Goal: Information Seeking & Learning: Learn about a topic

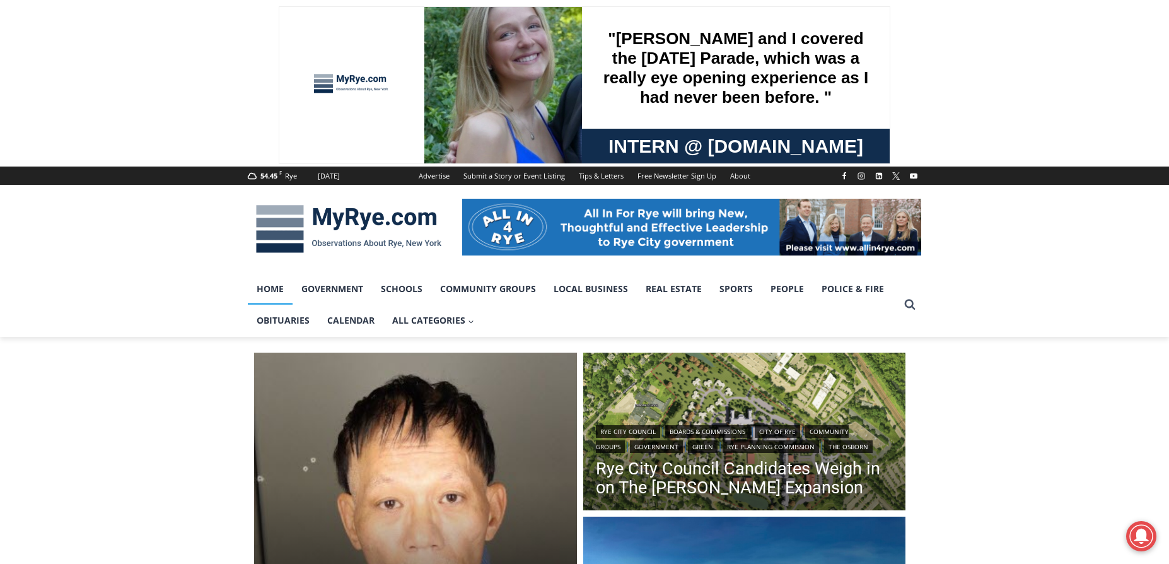
scroll to position [189, 0]
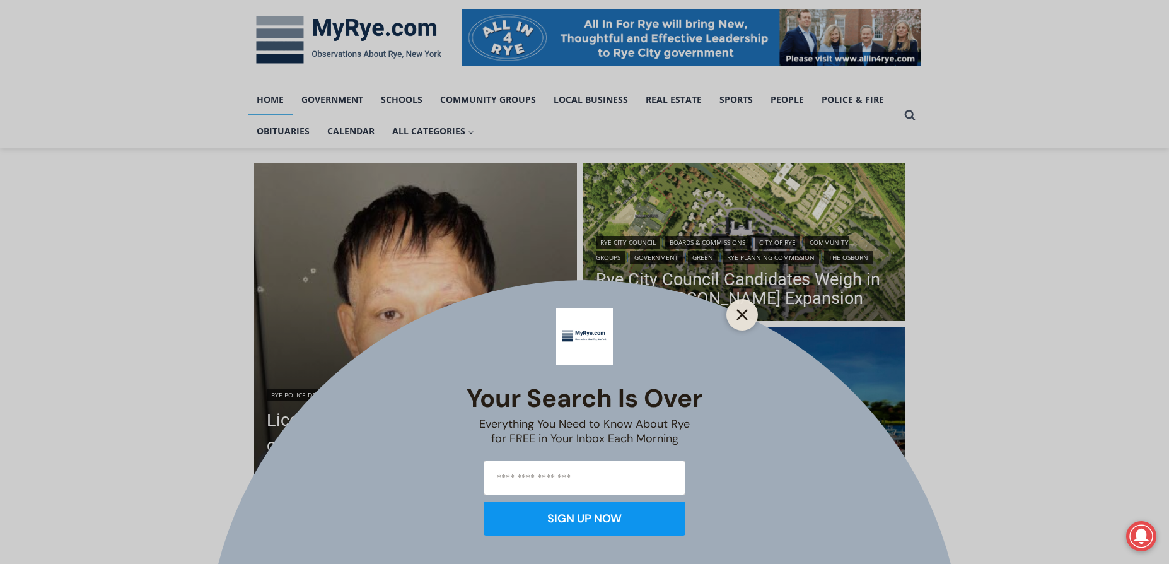
click at [742, 313] on line "Close" at bounding box center [742, 314] width 9 height 9
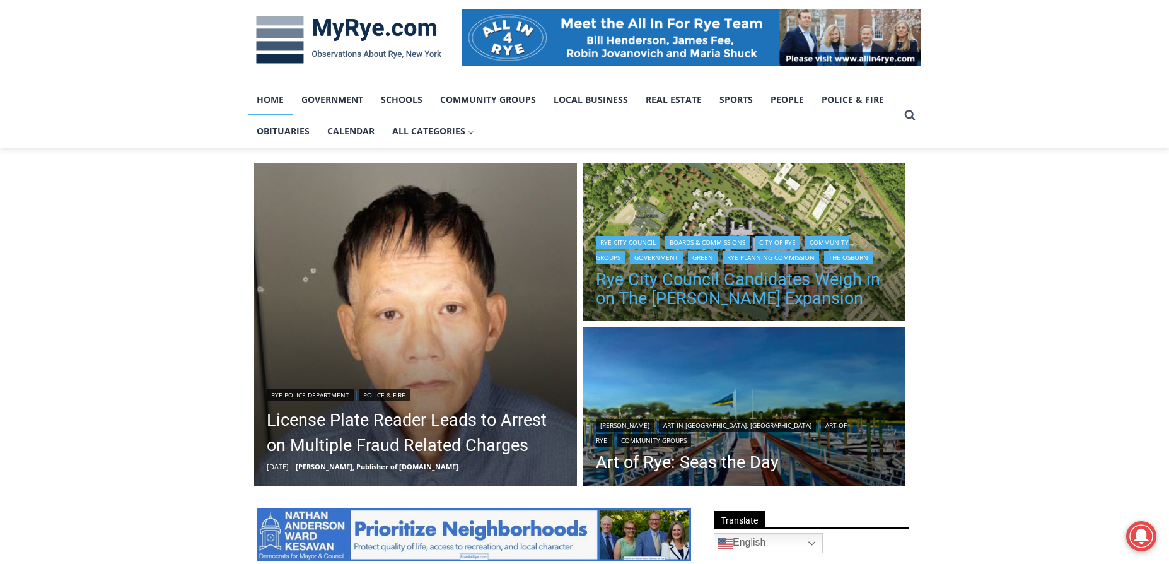
click at [699, 281] on link "Rye City Council Candidates Weigh in on The [PERSON_NAME] Expansion" at bounding box center [745, 289] width 298 height 38
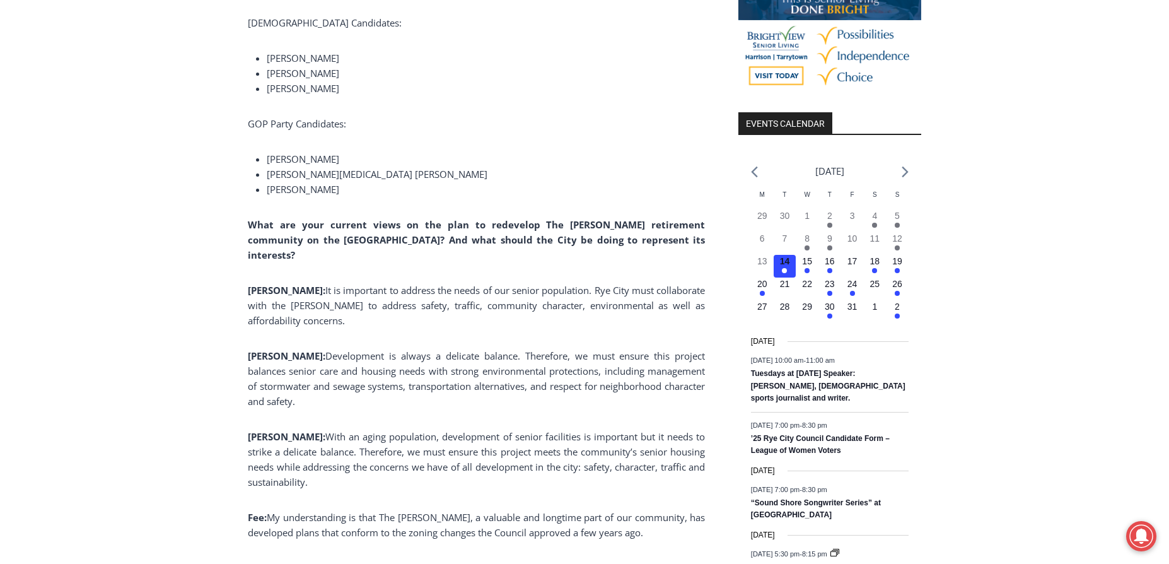
scroll to position [1363, 0]
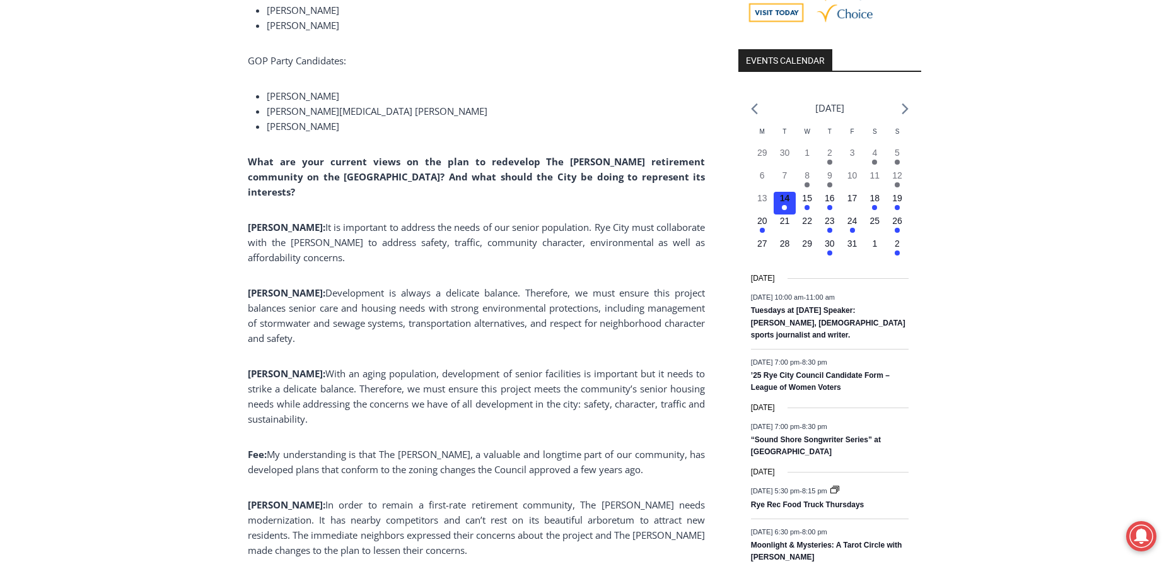
click at [468, 448] on span "My understanding is that The Osborn, a valuable and longtime part of our commun…" at bounding box center [476, 462] width 457 height 28
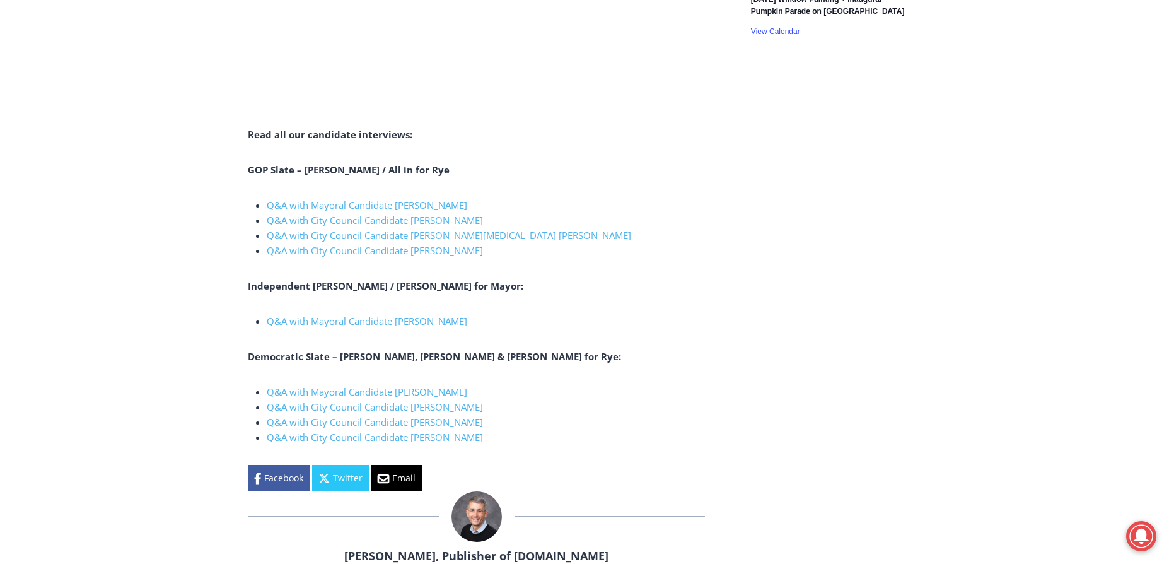
scroll to position [2498, 0]
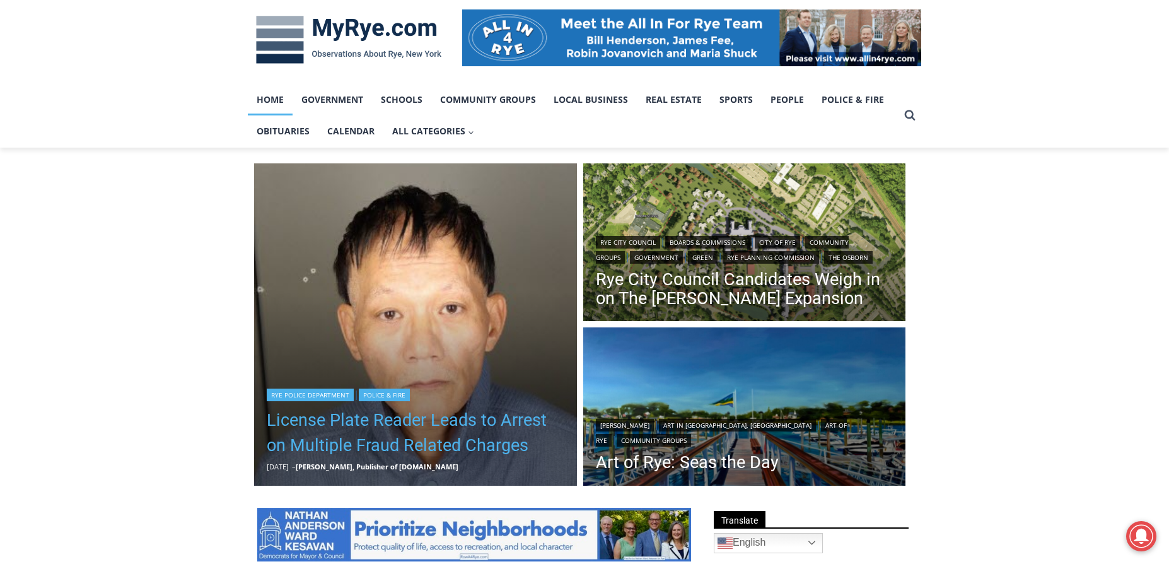
click at [452, 424] on link "License Plate Reader Leads to Arrest on Multiple Fraud Related Charges" at bounding box center [416, 432] width 298 height 50
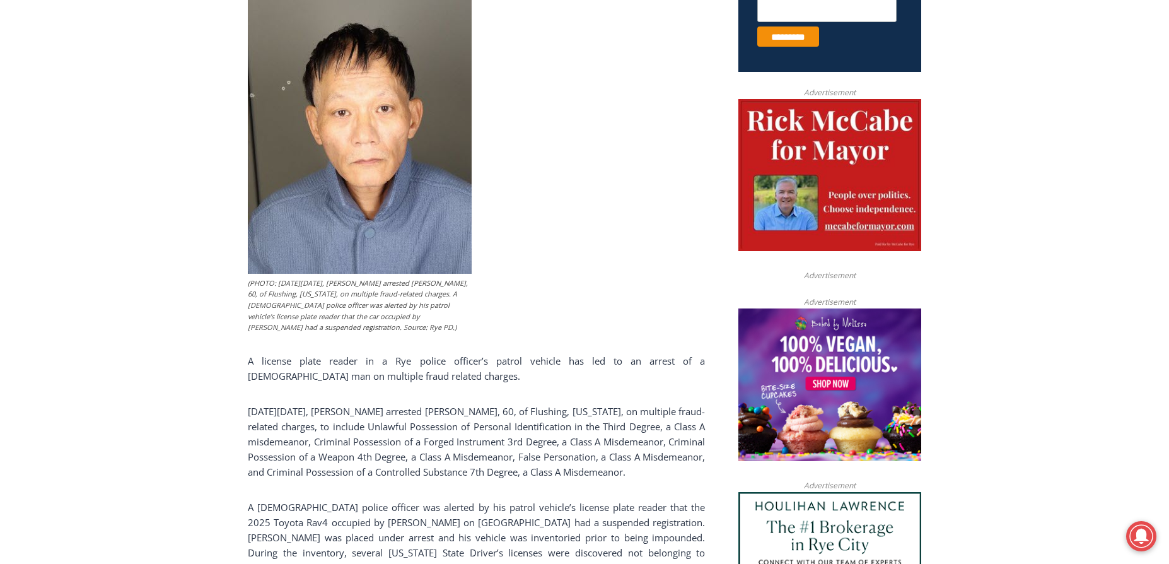
scroll to position [631, 0]
